Goal: Navigation & Orientation: Find specific page/section

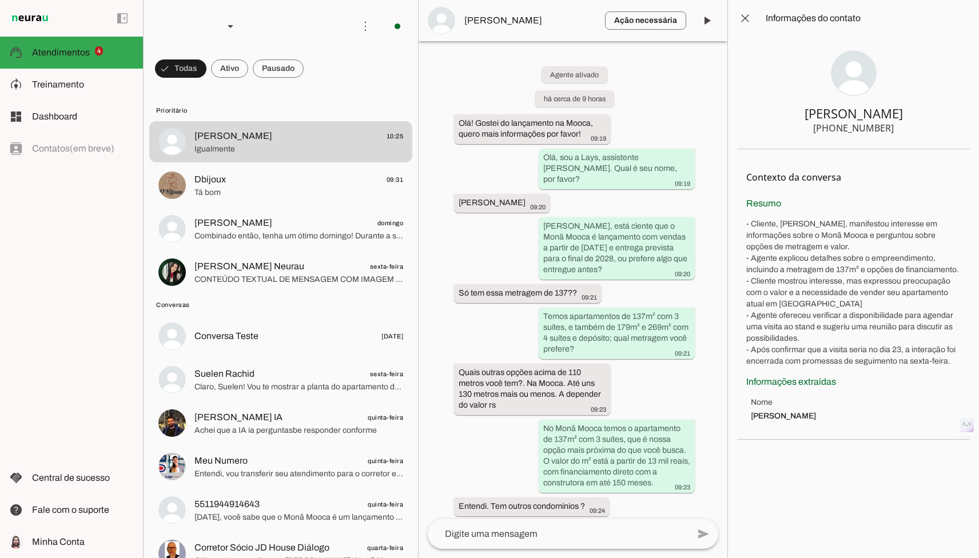
scroll to position [3251, 0]
